Goal: Task Accomplishment & Management: Manage account settings

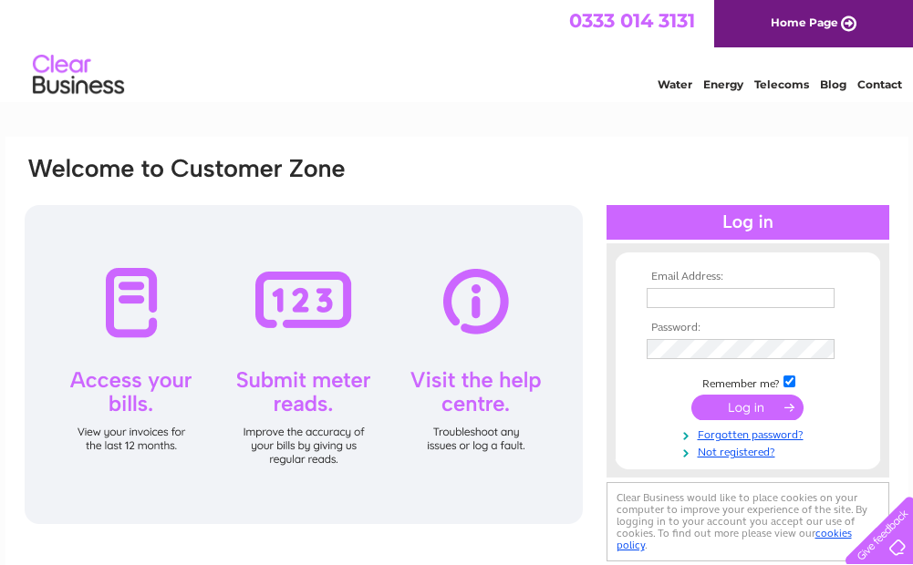
type input "frankbcraig@yahoo.co.uk"
click at [735, 401] on input "submit" at bounding box center [747, 408] width 112 height 26
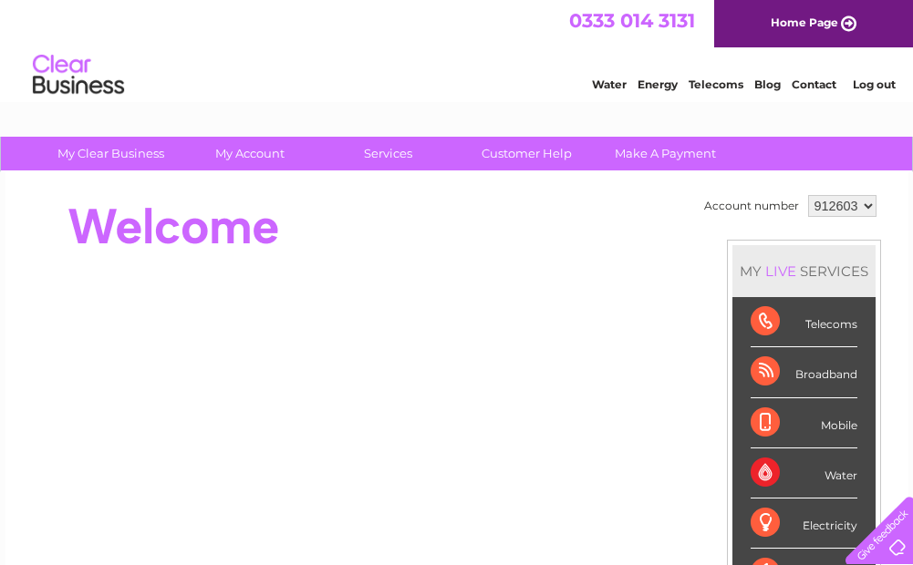
click at [862, 207] on select "912603 913617" at bounding box center [842, 206] width 68 height 22
select select "913617"
click at [808, 195] on select "912603 913617" at bounding box center [842, 206] width 68 height 22
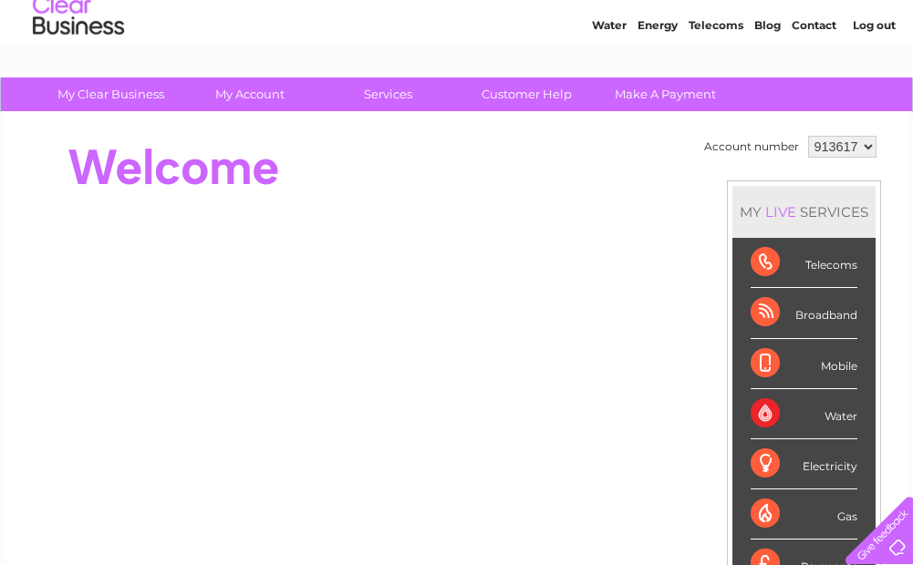
scroll to position [108, 0]
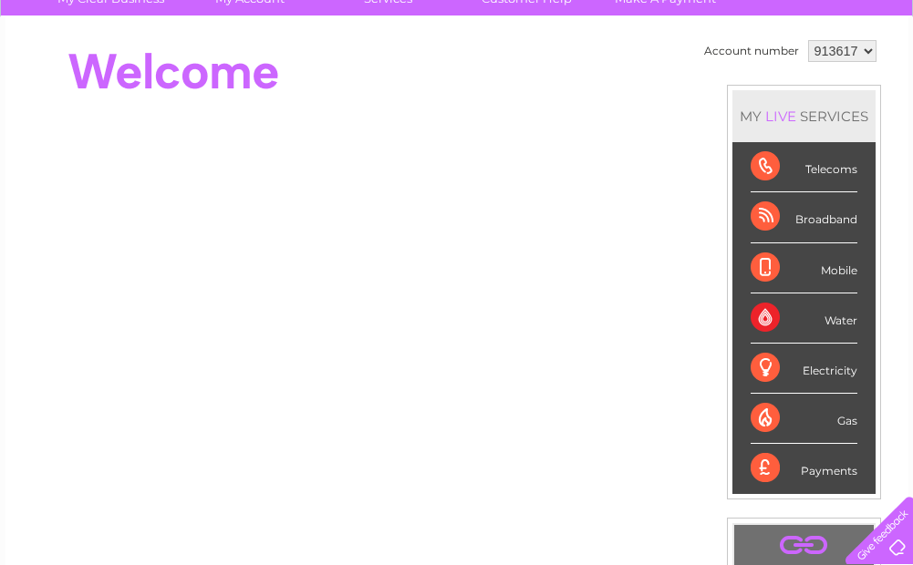
scroll to position [182, 0]
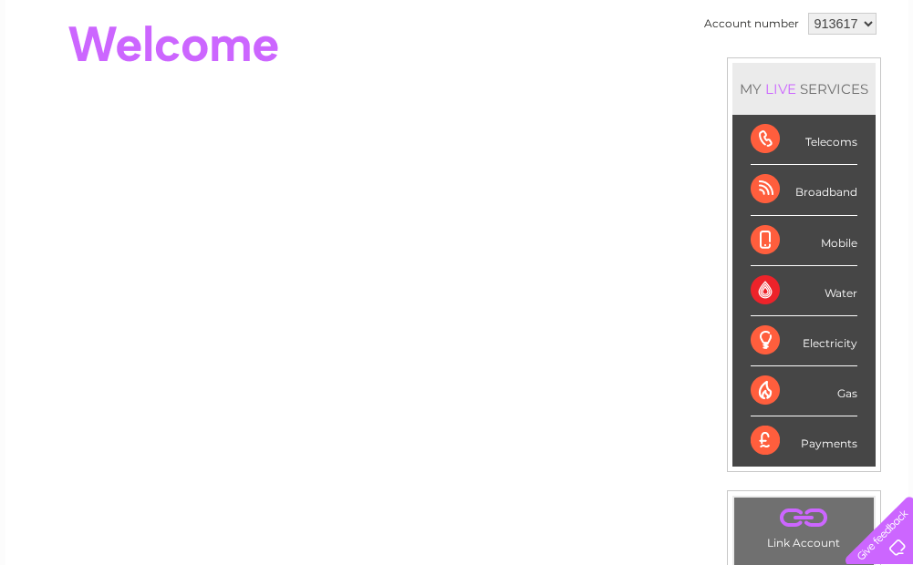
click at [769, 290] on div "Water" at bounding box center [803, 291] width 107 height 50
drag, startPoint x: 769, startPoint y: 290, endPoint x: 824, endPoint y: 292, distance: 54.7
click at [824, 292] on div "Water" at bounding box center [803, 291] width 107 height 50
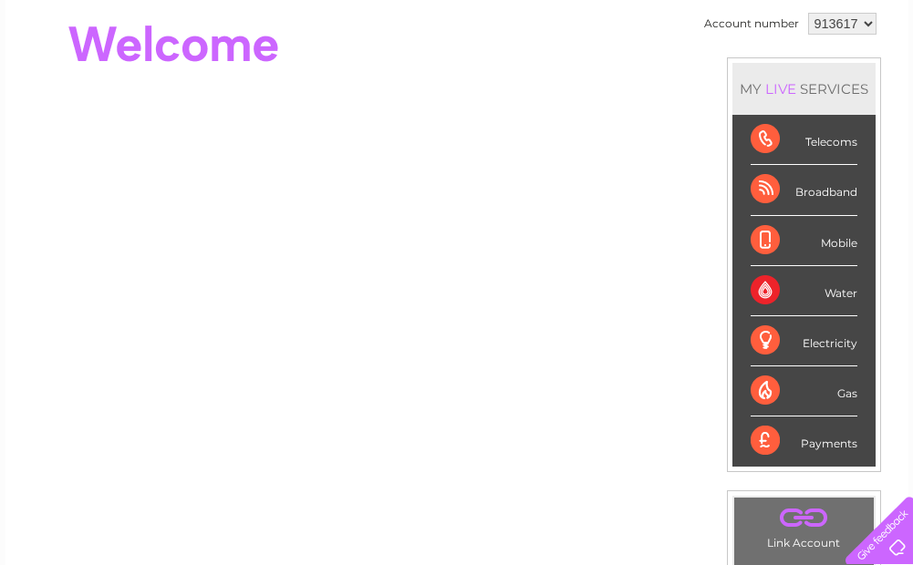
click at [824, 292] on div "Water" at bounding box center [803, 291] width 107 height 50
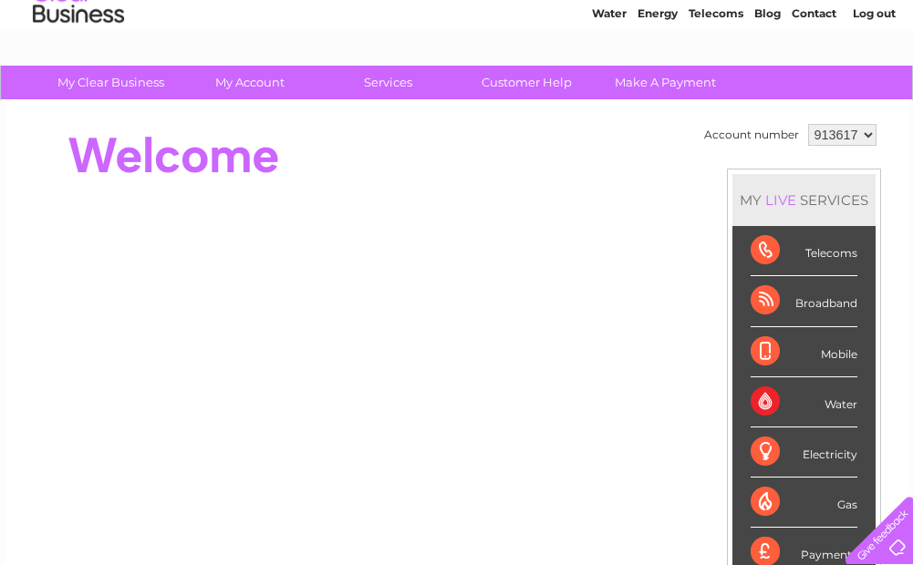
scroll to position [0, 0]
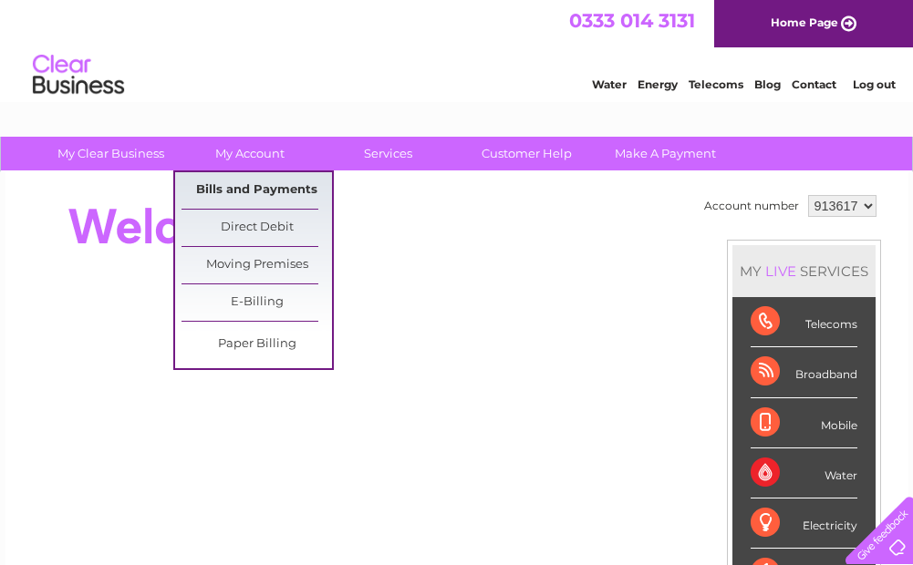
click at [253, 185] on link "Bills and Payments" at bounding box center [256, 190] width 150 height 36
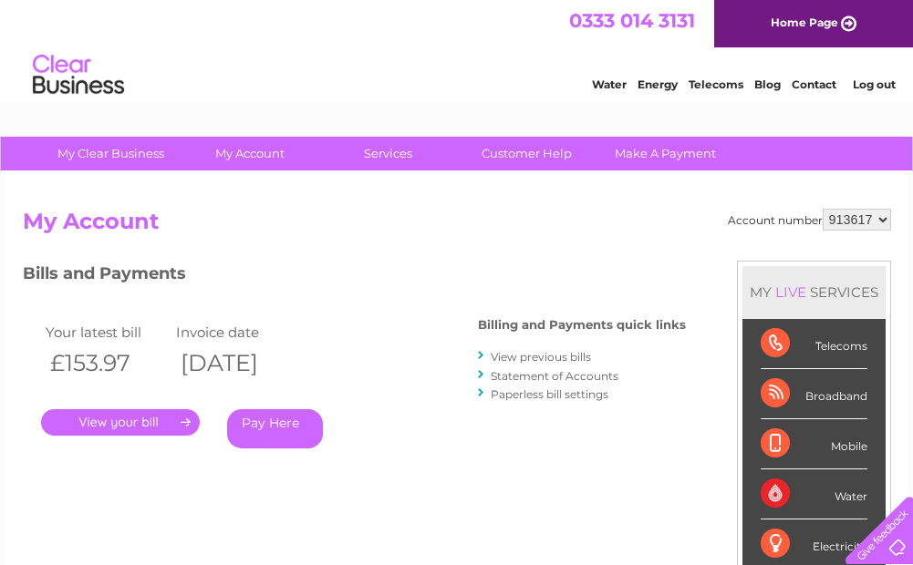
click at [130, 427] on link "." at bounding box center [120, 422] width 159 height 26
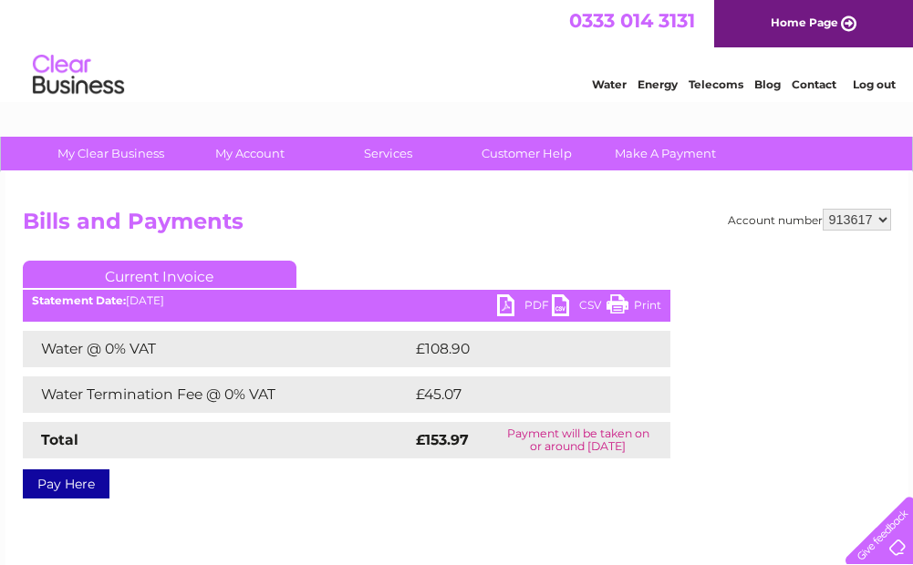
click at [497, 308] on link "PDF" at bounding box center [524, 307] width 55 height 26
